Goal: Find specific page/section: Find specific page/section

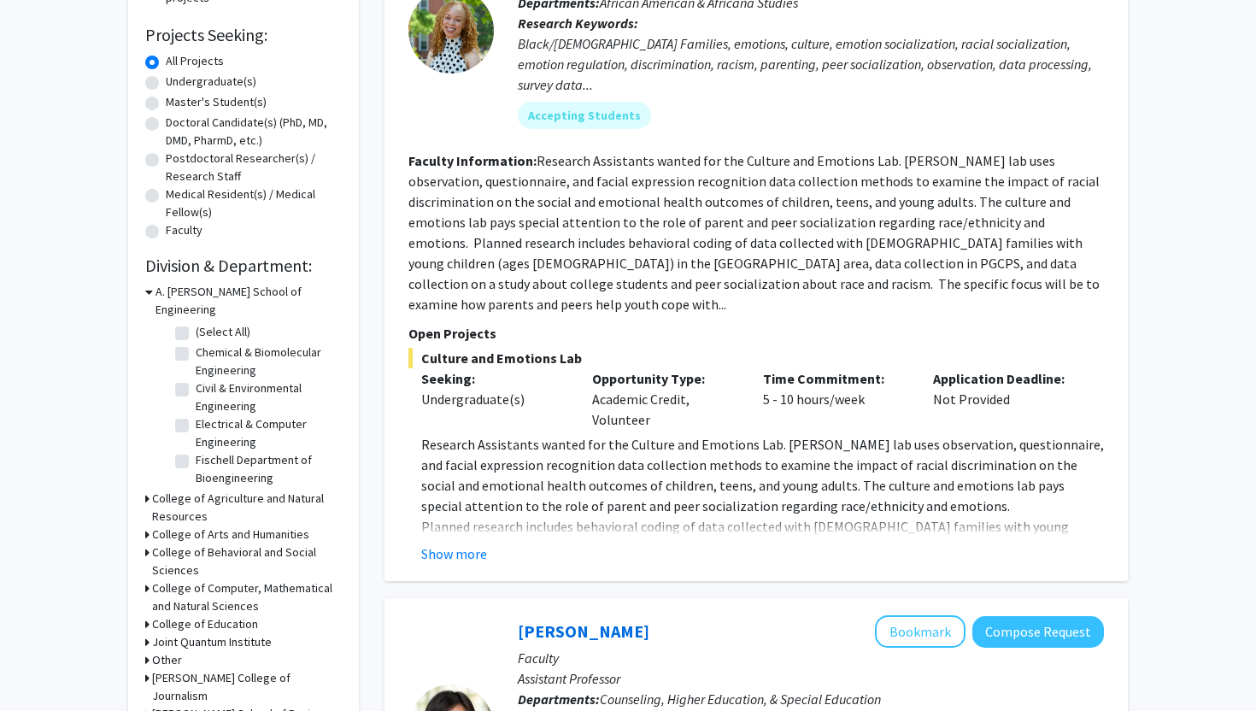
scroll to position [273, 0]
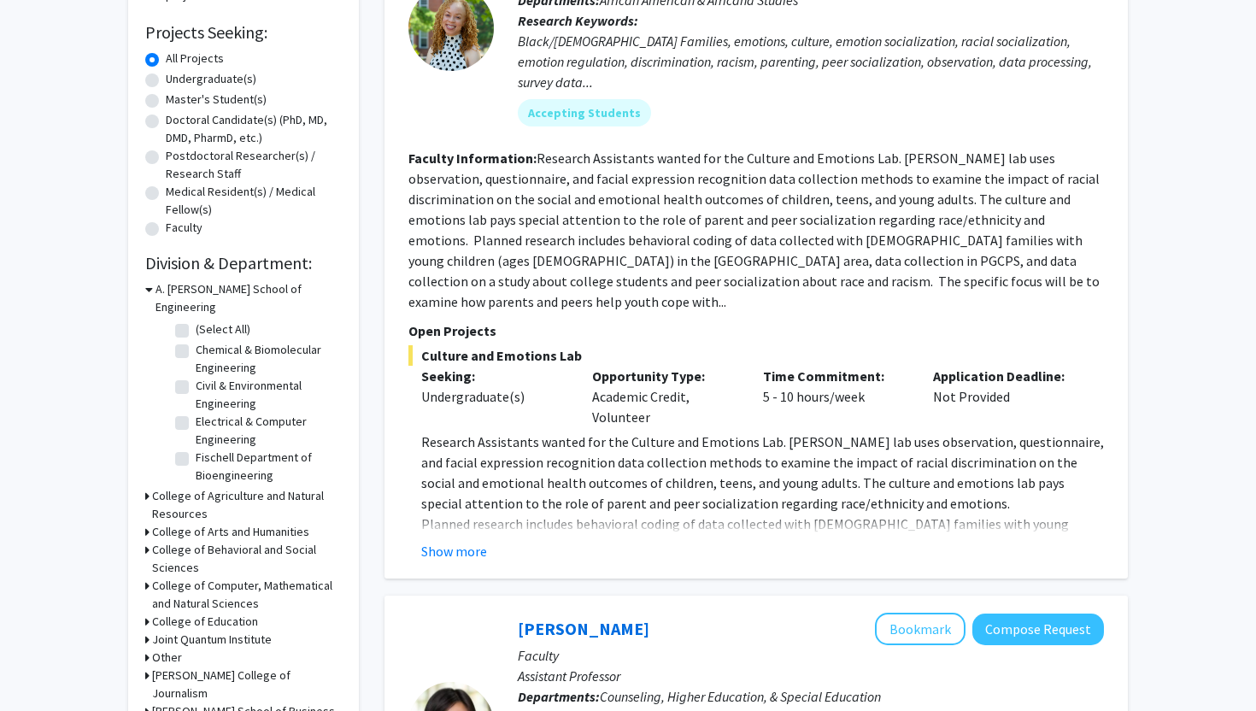
click at [151, 541] on div "College of Behavioral and Social Sciences" at bounding box center [243, 559] width 196 height 36
click at [147, 541] on icon at bounding box center [147, 550] width 4 height 18
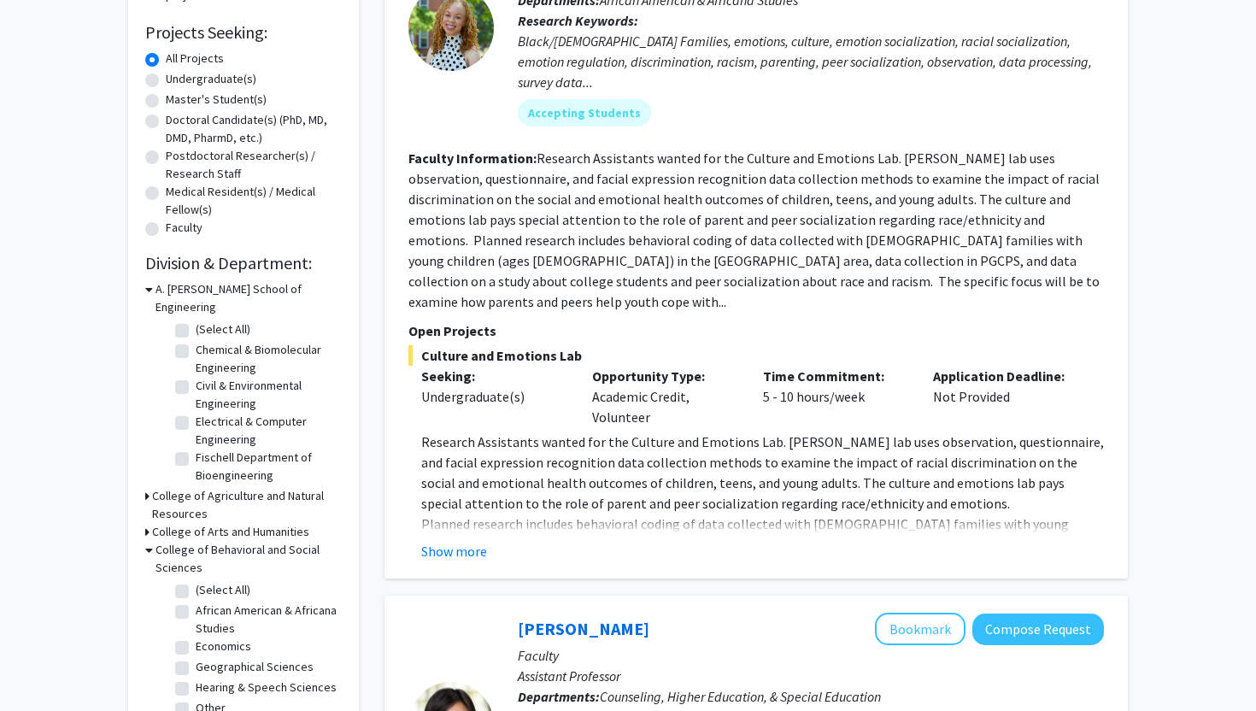
click at [196, 637] on label "Economics" at bounding box center [224, 646] width 56 height 18
click at [196, 637] on input "Economics" at bounding box center [201, 642] width 11 height 11
checkbox input "true"
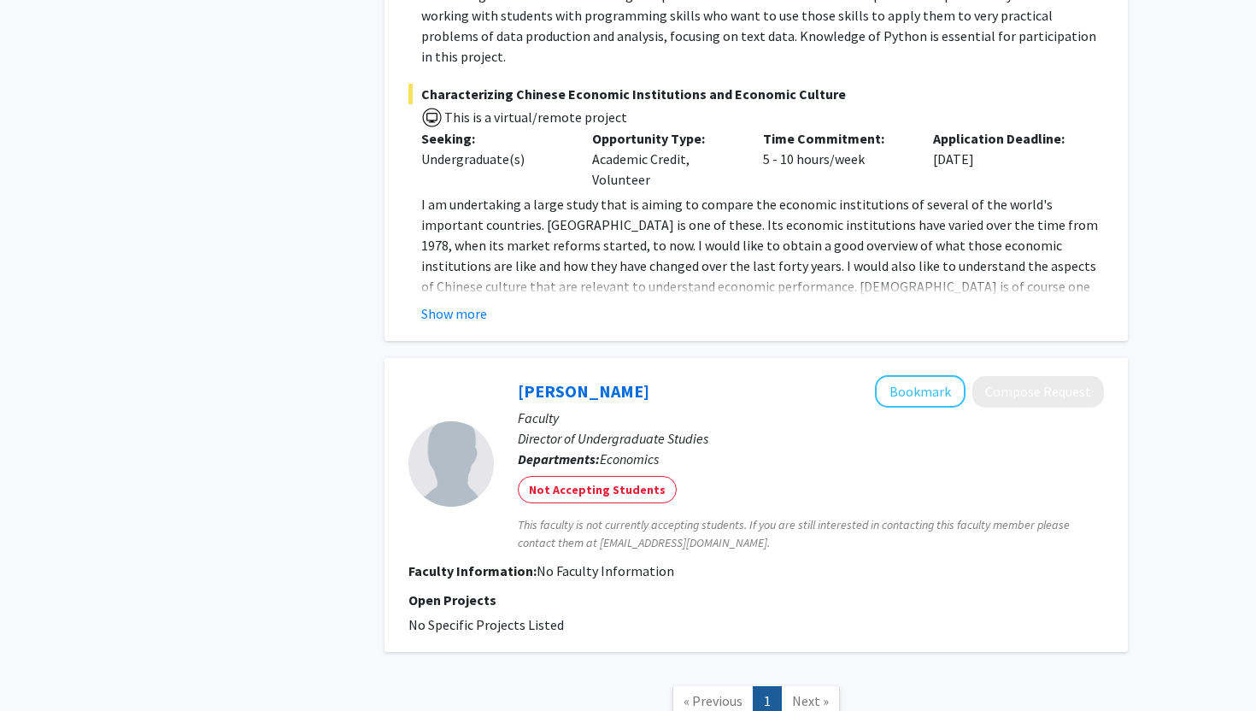
drag, startPoint x: 1255, startPoint y: 174, endPoint x: 1255, endPoint y: 388, distance: 213.5
click at [805, 694] on span "Next »" at bounding box center [810, 702] width 37 height 17
